Goal: Information Seeking & Learning: Learn about a topic

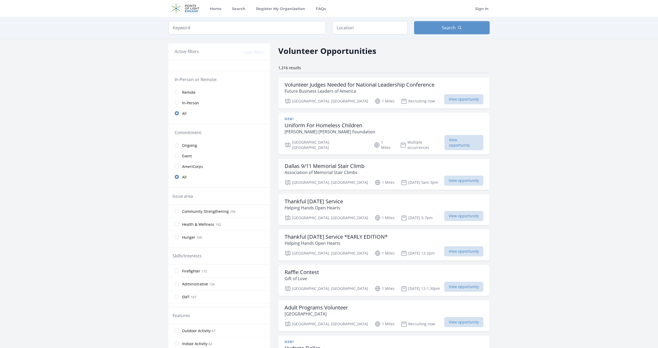
click at [185, 94] on span "Remote" at bounding box center [188, 92] width 13 height 5
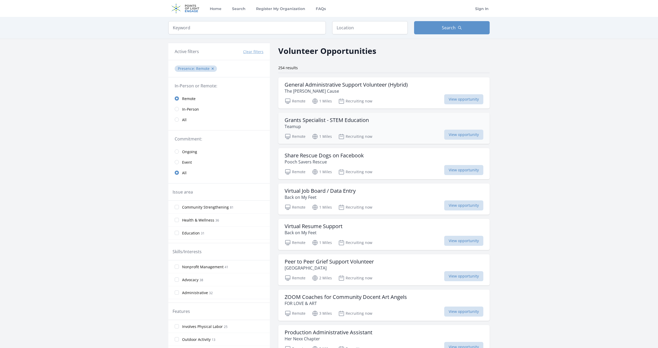
click at [325, 120] on h3 "Grants Specialist - STEM Education" at bounding box center [327, 120] width 84 height 6
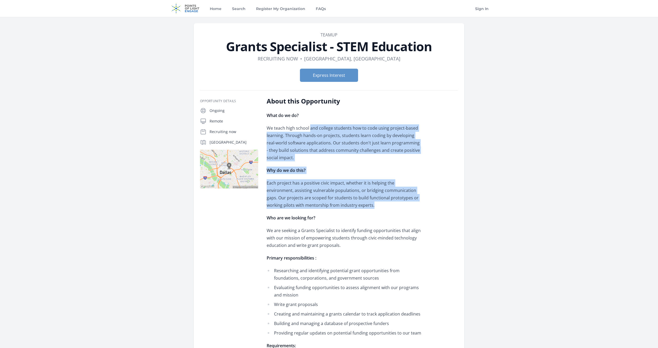
drag, startPoint x: 309, startPoint y: 129, endPoint x: 341, endPoint y: 209, distance: 86.1
click at [341, 209] on div "What do we do? We teach high school and college students how to code using proj…" at bounding box center [344, 263] width 155 height 303
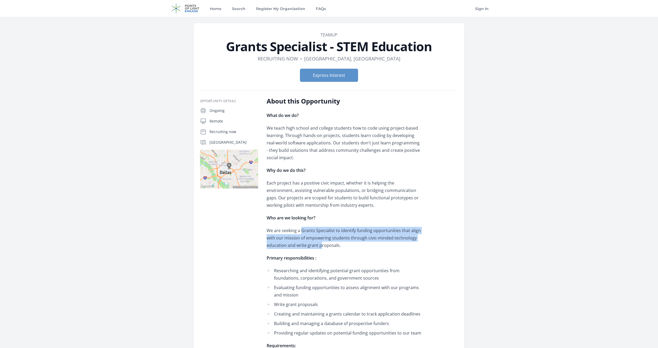
drag, startPoint x: 302, startPoint y: 231, endPoint x: 321, endPoint y: 243, distance: 22.3
click at [321, 243] on p "We are seeking a Grants Specialist to identify funding opportunities that align…" at bounding box center [344, 238] width 155 height 22
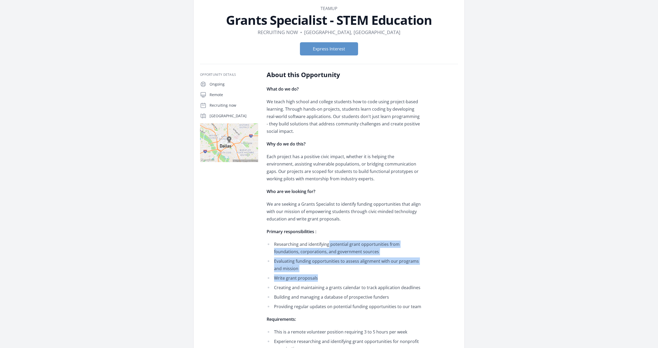
drag, startPoint x: 328, startPoint y: 246, endPoint x: 348, endPoint y: 277, distance: 37.5
click at [348, 277] on ul "Researching and identifying potential grant opportunities from foundations, cor…" at bounding box center [344, 276] width 155 height 70
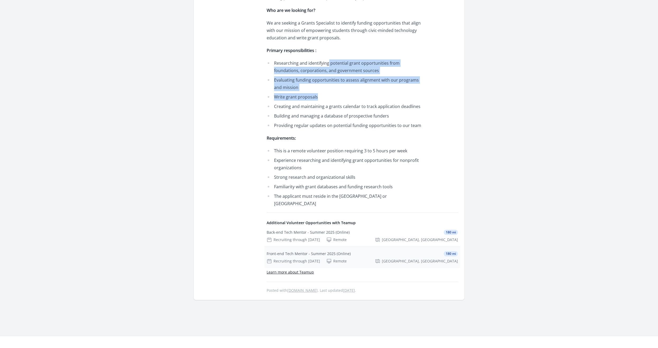
scroll to position [211, 0]
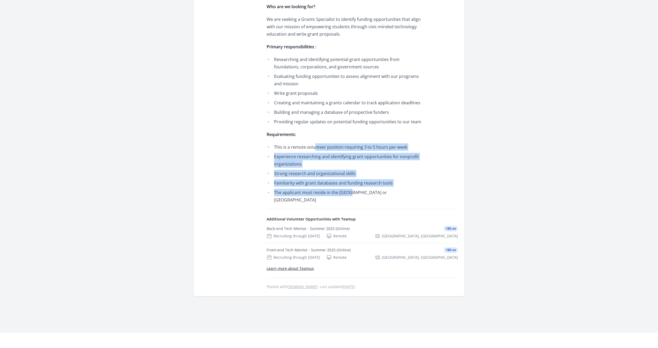
drag, startPoint x: 315, startPoint y: 142, endPoint x: 349, endPoint y: 191, distance: 59.9
click at [349, 191] on div "What do we do? We teach high school and college students how to code using proj…" at bounding box center [344, 51] width 155 height 303
